Goal: Task Accomplishment & Management: Complete application form

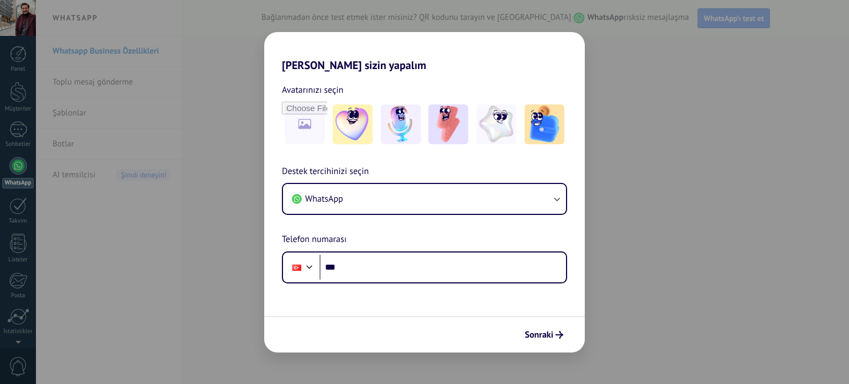
click at [728, 170] on div "[PERSON_NAME] sizin yapalım Avatarınızı seçin Destek tercihinizi seçin WhatsApp…" at bounding box center [424, 192] width 849 height 384
click at [226, 91] on div "[PERSON_NAME] sizin yapalım Avatarınızı seçin Destek tercihinizi seçin WhatsApp…" at bounding box center [424, 192] width 849 height 384
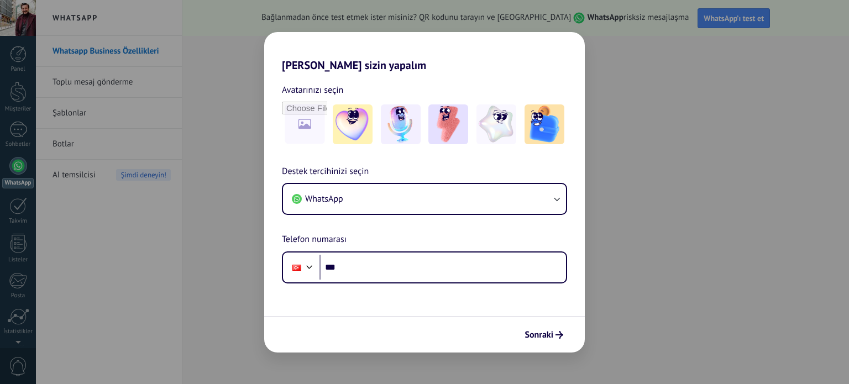
click at [651, 88] on div "[PERSON_NAME] sizin yapalım Avatarınızı seçin Destek tercihinizi seçin WhatsApp…" at bounding box center [424, 192] width 849 height 384
click at [641, 258] on div "[PERSON_NAME] sizin yapalım Avatarınızı seçin Destek tercihinizi seçin WhatsApp…" at bounding box center [424, 192] width 849 height 384
click at [215, 258] on div "[PERSON_NAME] sizin yapalım Avatarınızı seçin Destek tercihinizi seçin WhatsApp…" at bounding box center [424, 192] width 849 height 384
click at [536, 333] on span "Sonraki" at bounding box center [539, 335] width 29 height 8
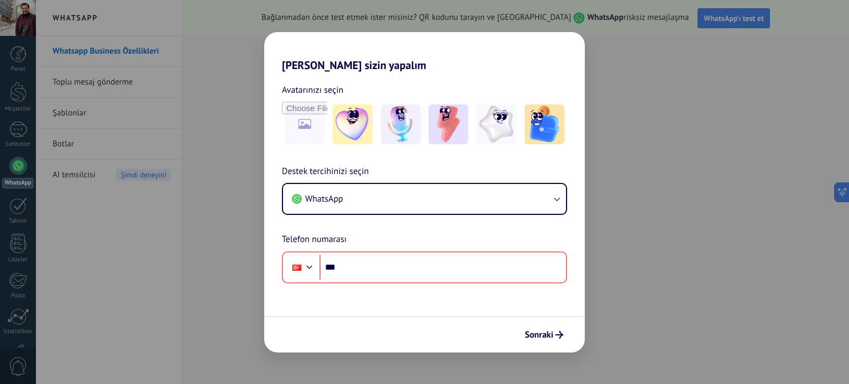
click at [547, 50] on h2 "[PERSON_NAME] sizin yapalım" at bounding box center [424, 52] width 321 height 40
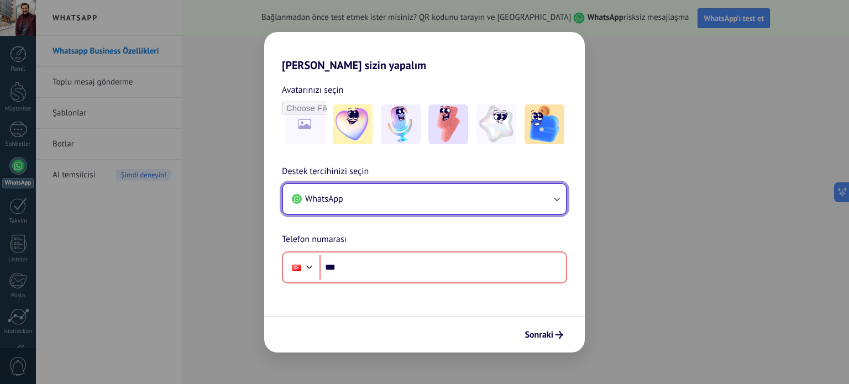
click at [449, 201] on button "WhatsApp" at bounding box center [424, 199] width 283 height 30
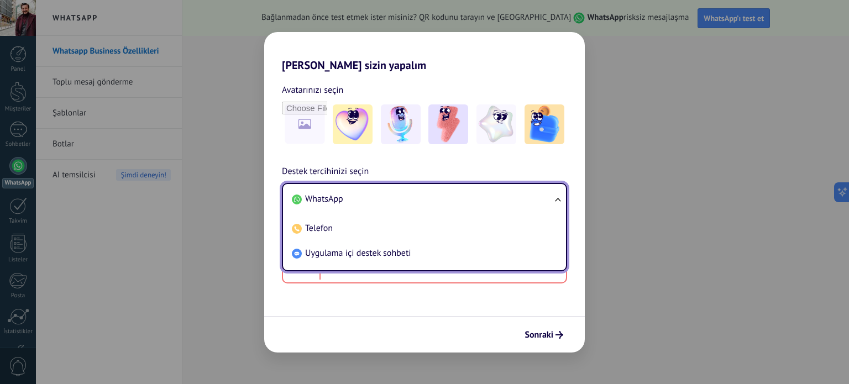
click at [449, 201] on li "WhatsApp" at bounding box center [423, 199] width 270 height 25
